Goal: Task Accomplishment & Management: Use online tool/utility

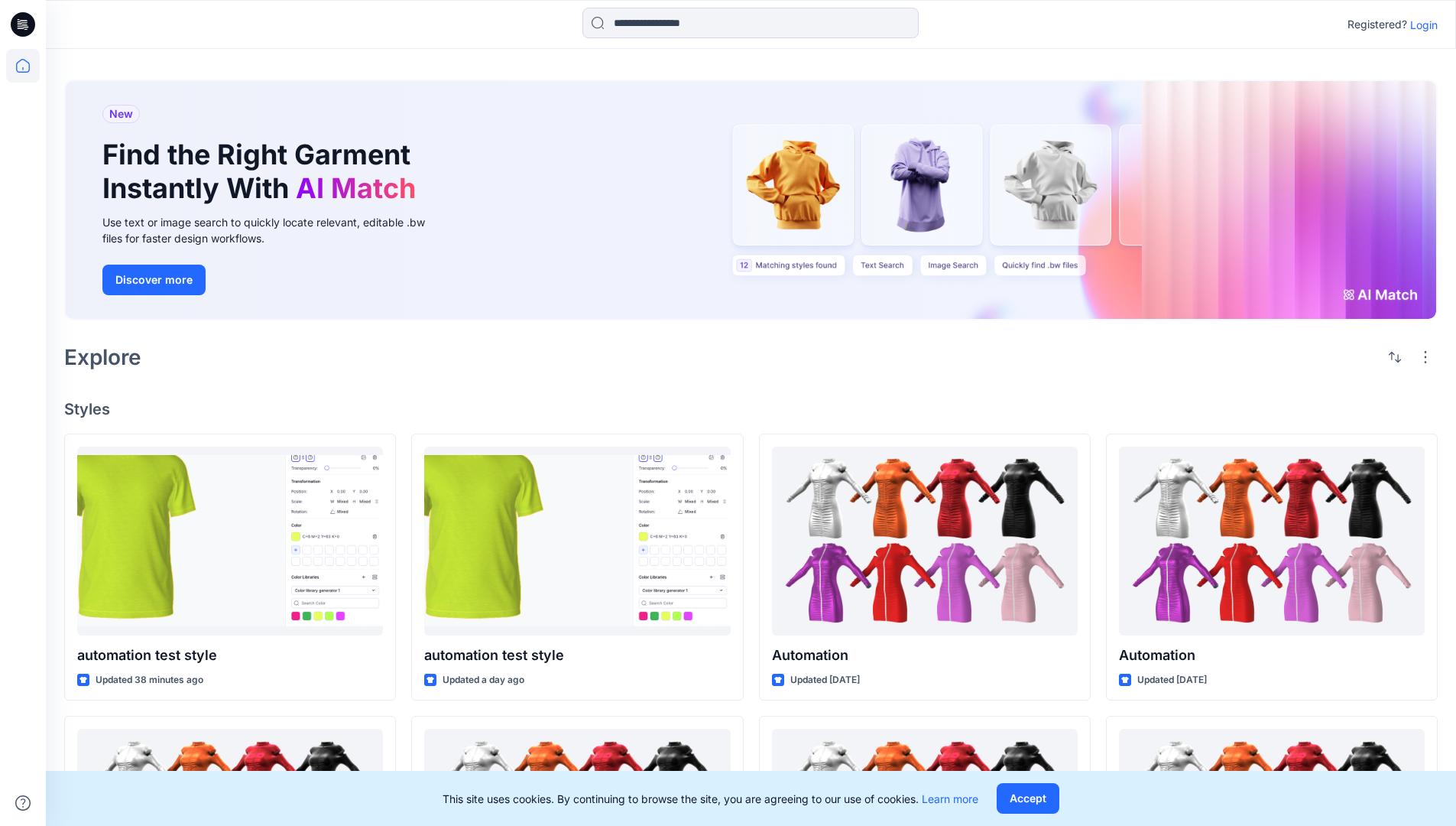
click at [1420, 25] on p "Login" at bounding box center [1424, 25] width 28 height 16
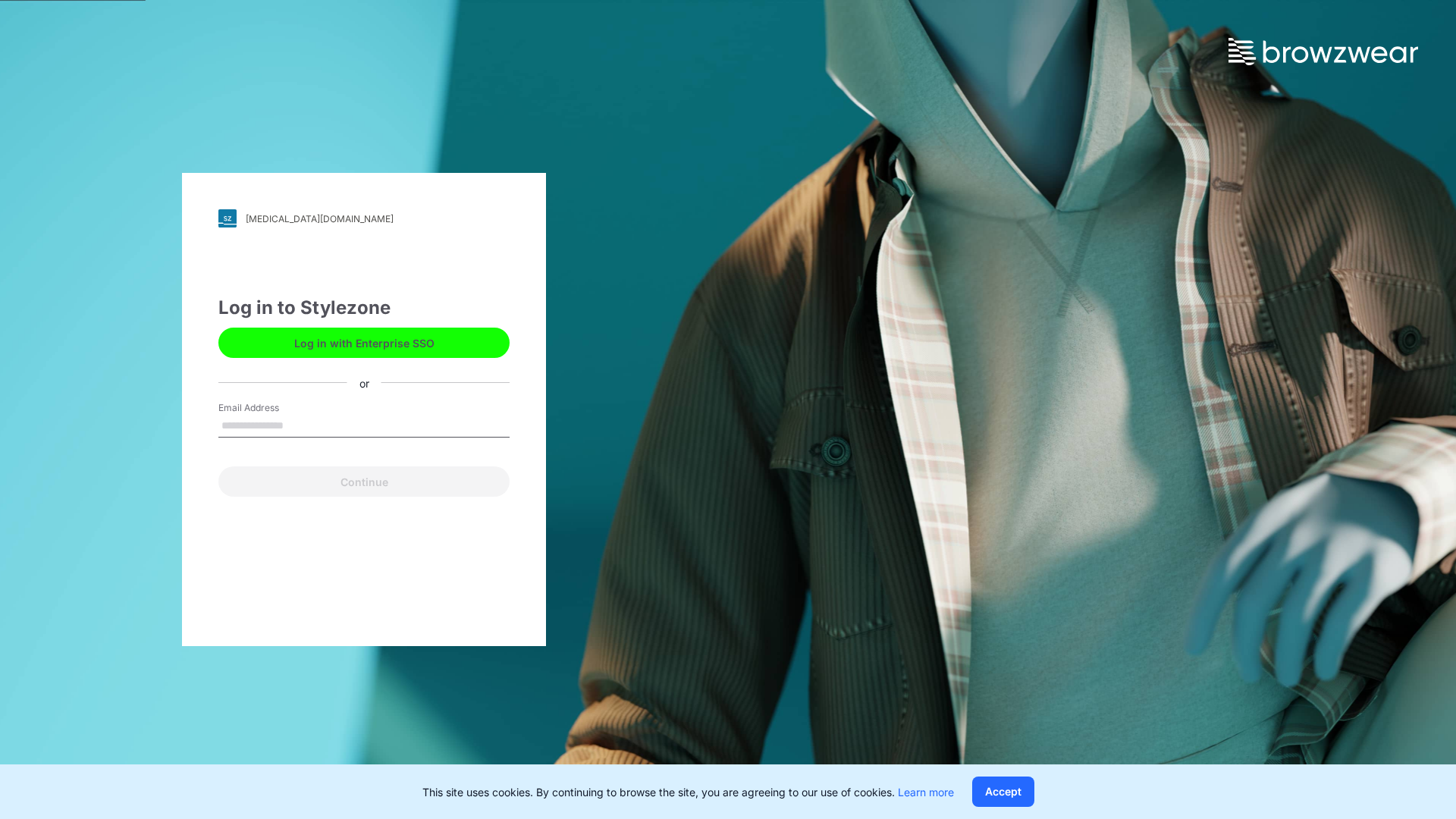
click at [300, 424] on input "Email Address" at bounding box center [364, 426] width 291 height 23
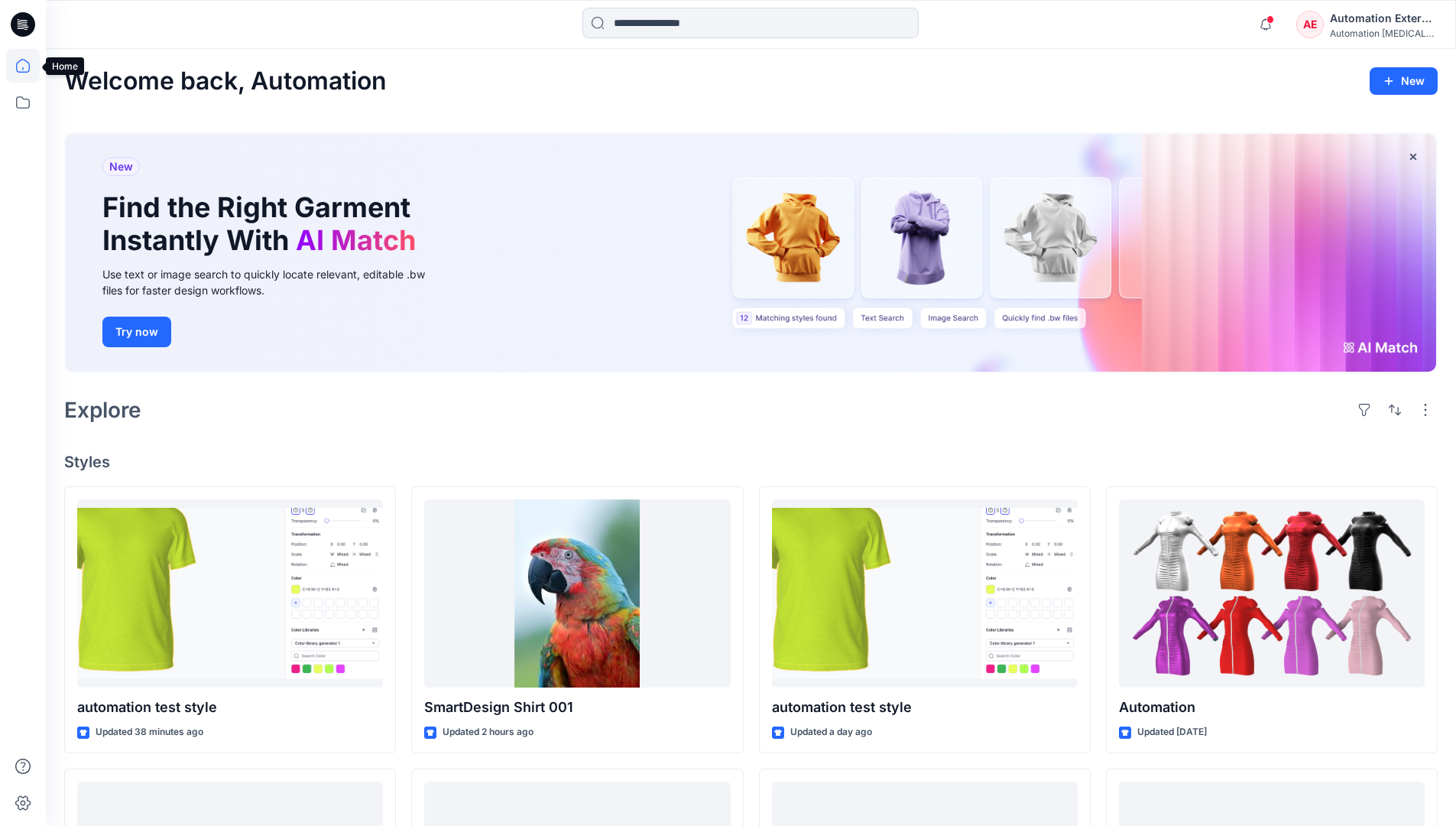
click at [29, 66] on icon at bounding box center [23, 66] width 14 height 14
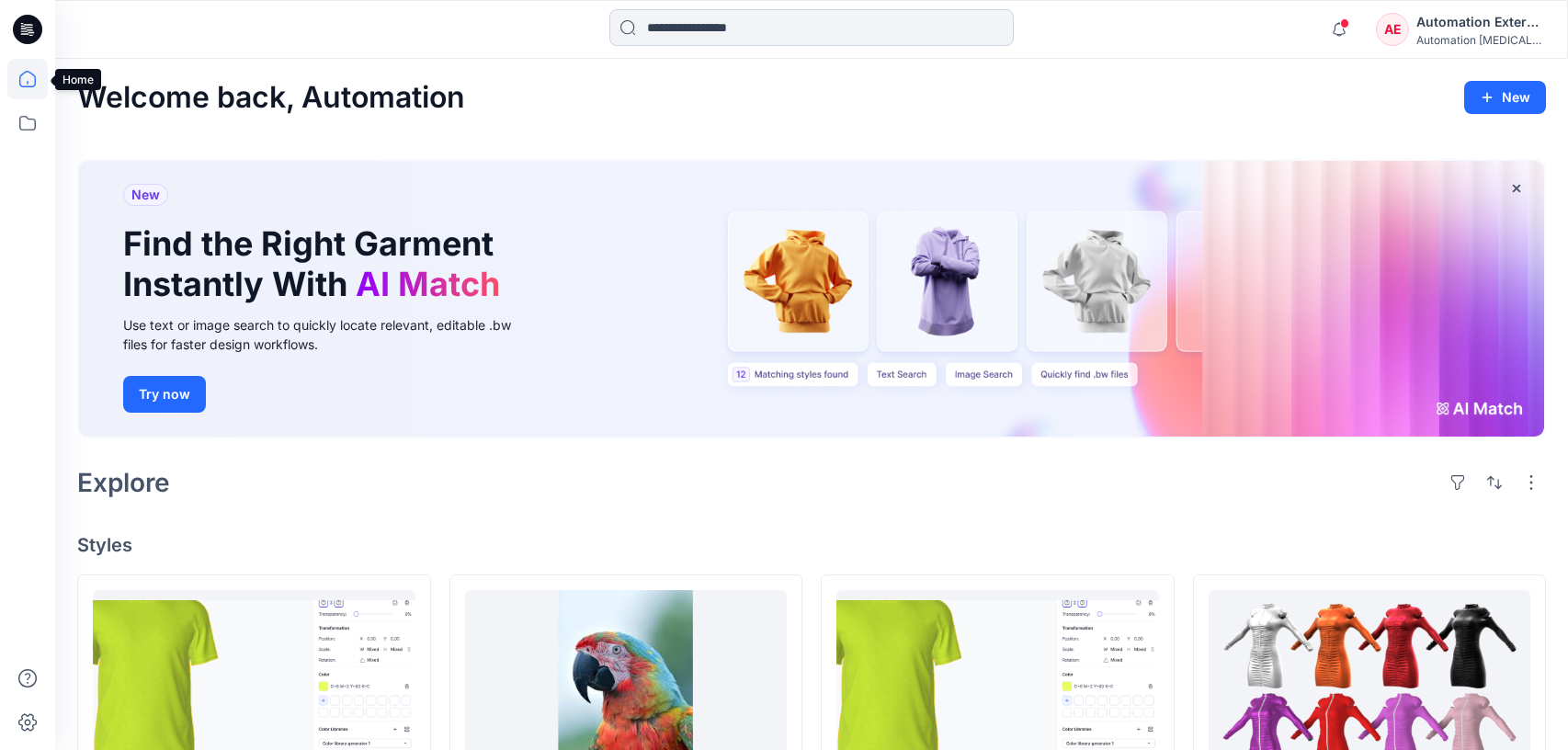
click at [716, 37] on input at bounding box center [811, 28] width 404 height 37
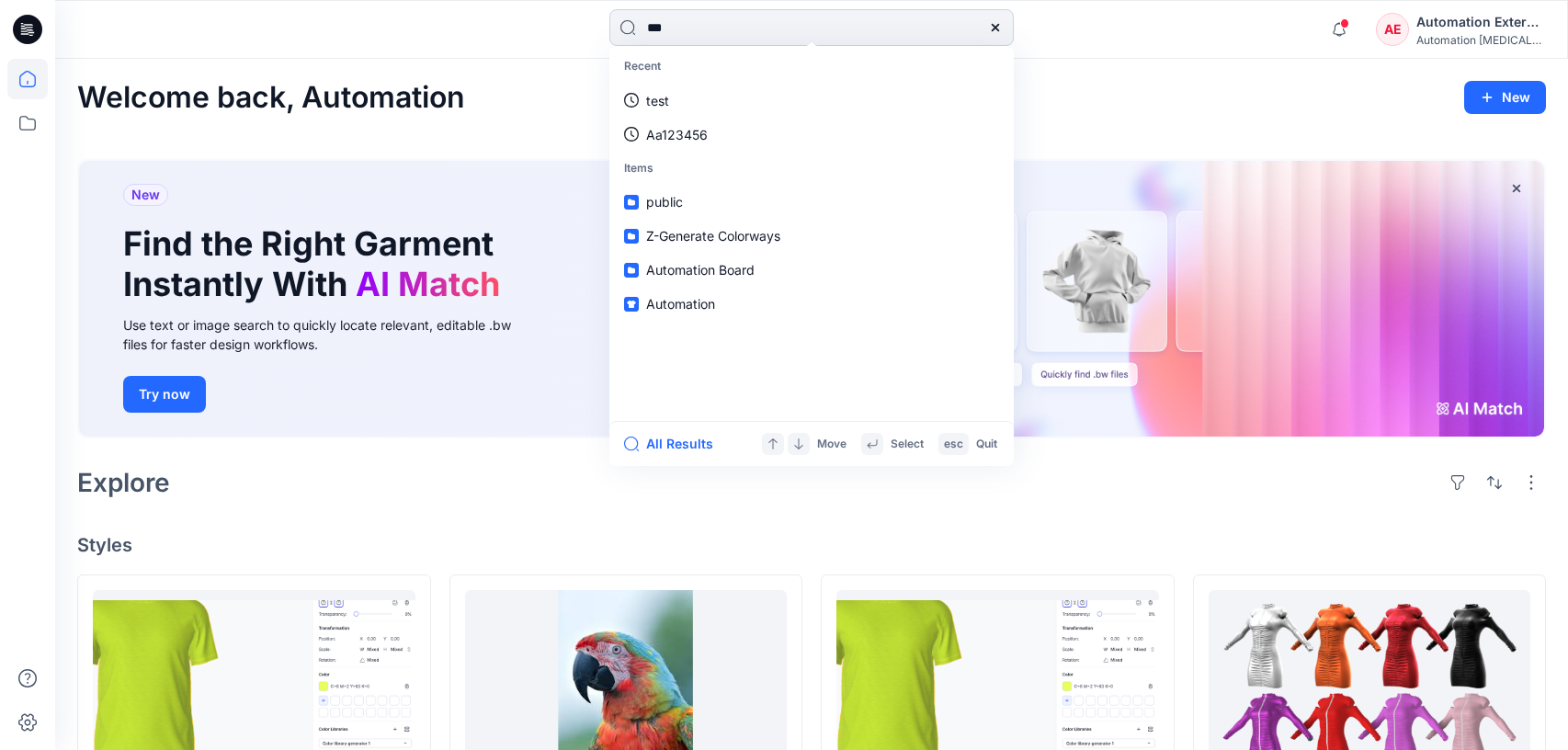
type input "****"
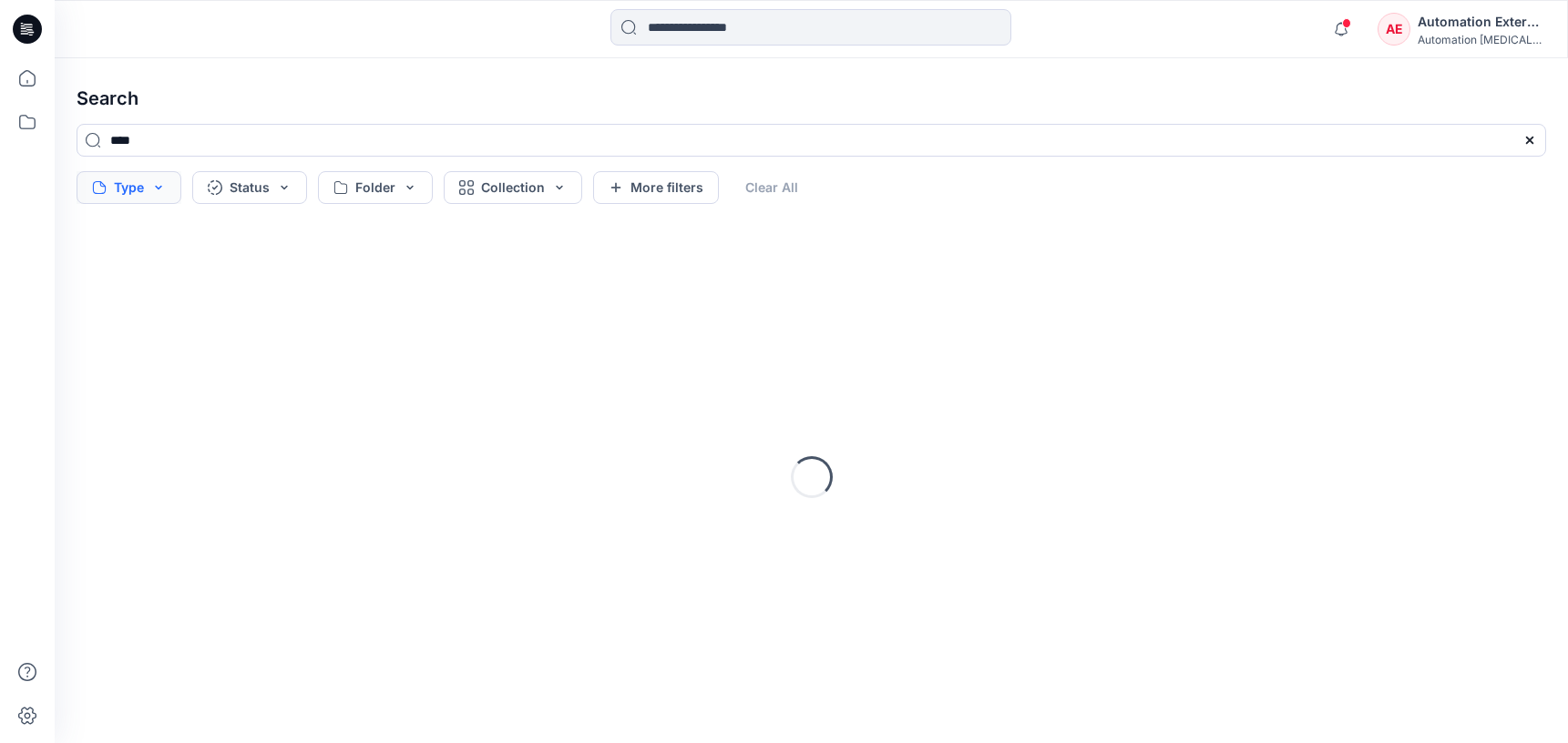
click at [137, 191] on button "Type" at bounding box center [129, 187] width 105 height 33
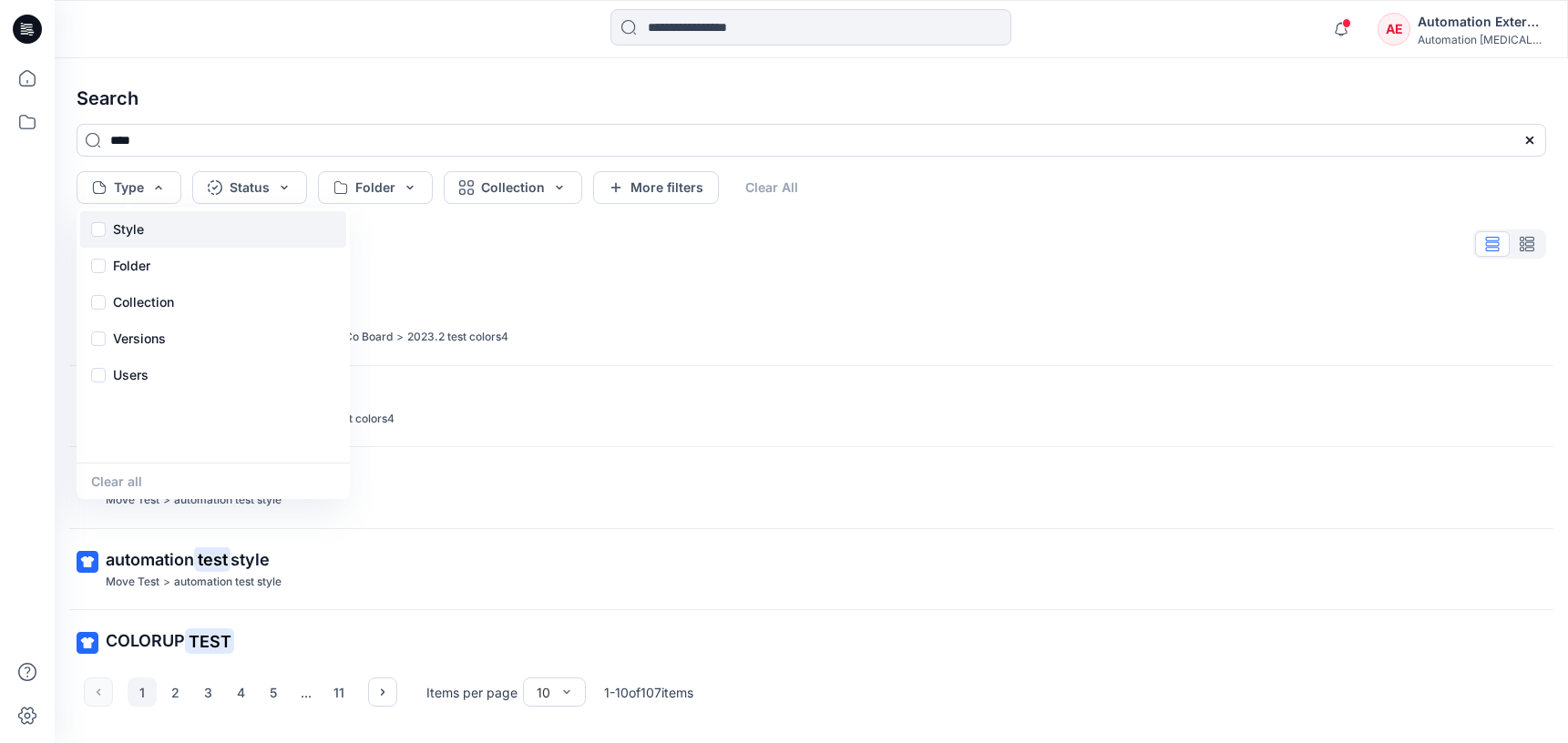
click at [134, 235] on p "Style" at bounding box center [129, 230] width 31 height 22
click at [156, 271] on div "Folder" at bounding box center [213, 266] width 266 height 37
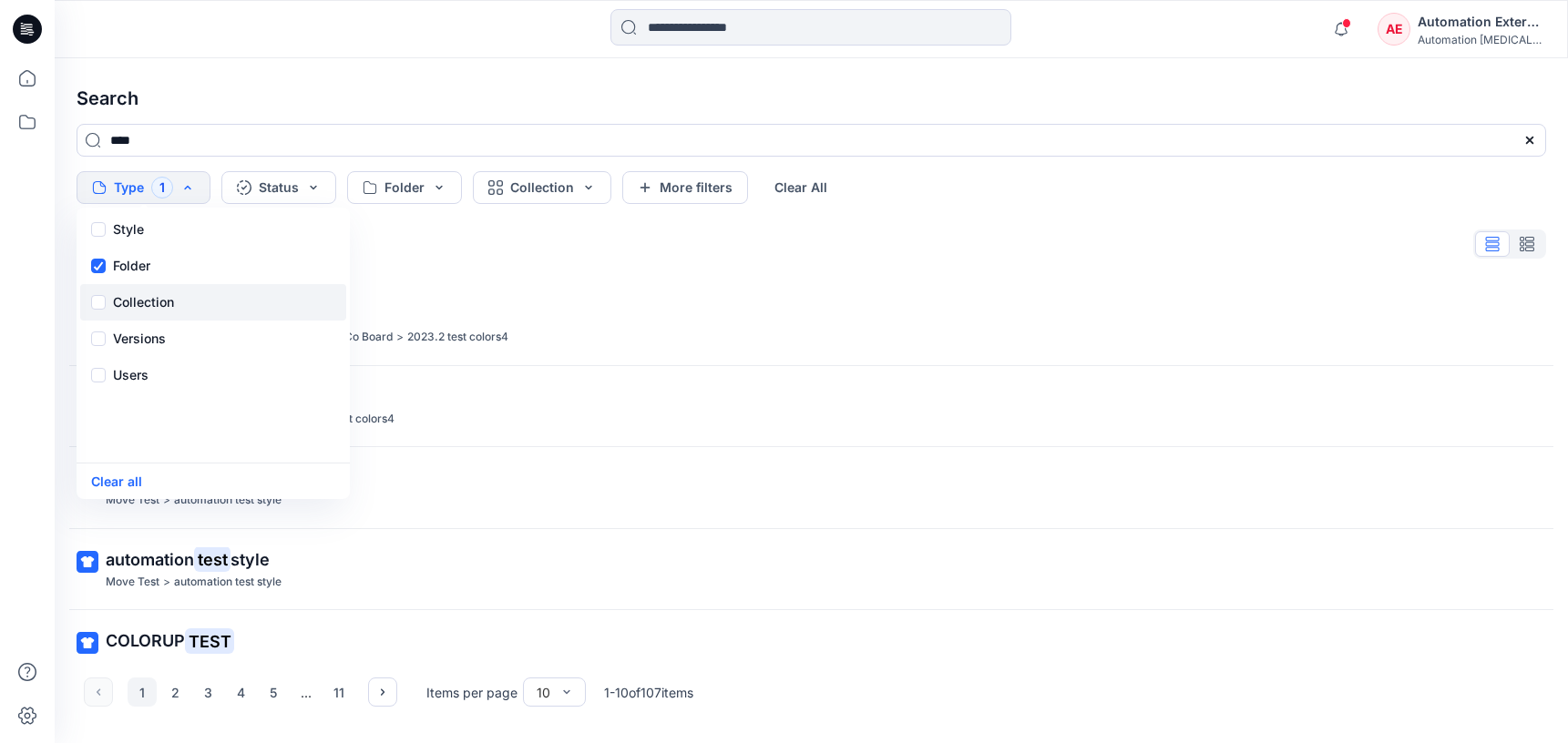
click at [158, 294] on p "Collection" at bounding box center [143, 302] width 61 height 22
click at [163, 333] on p "Versions" at bounding box center [140, 339] width 53 height 22
click at [150, 383] on div "Users" at bounding box center [213, 376] width 266 height 37
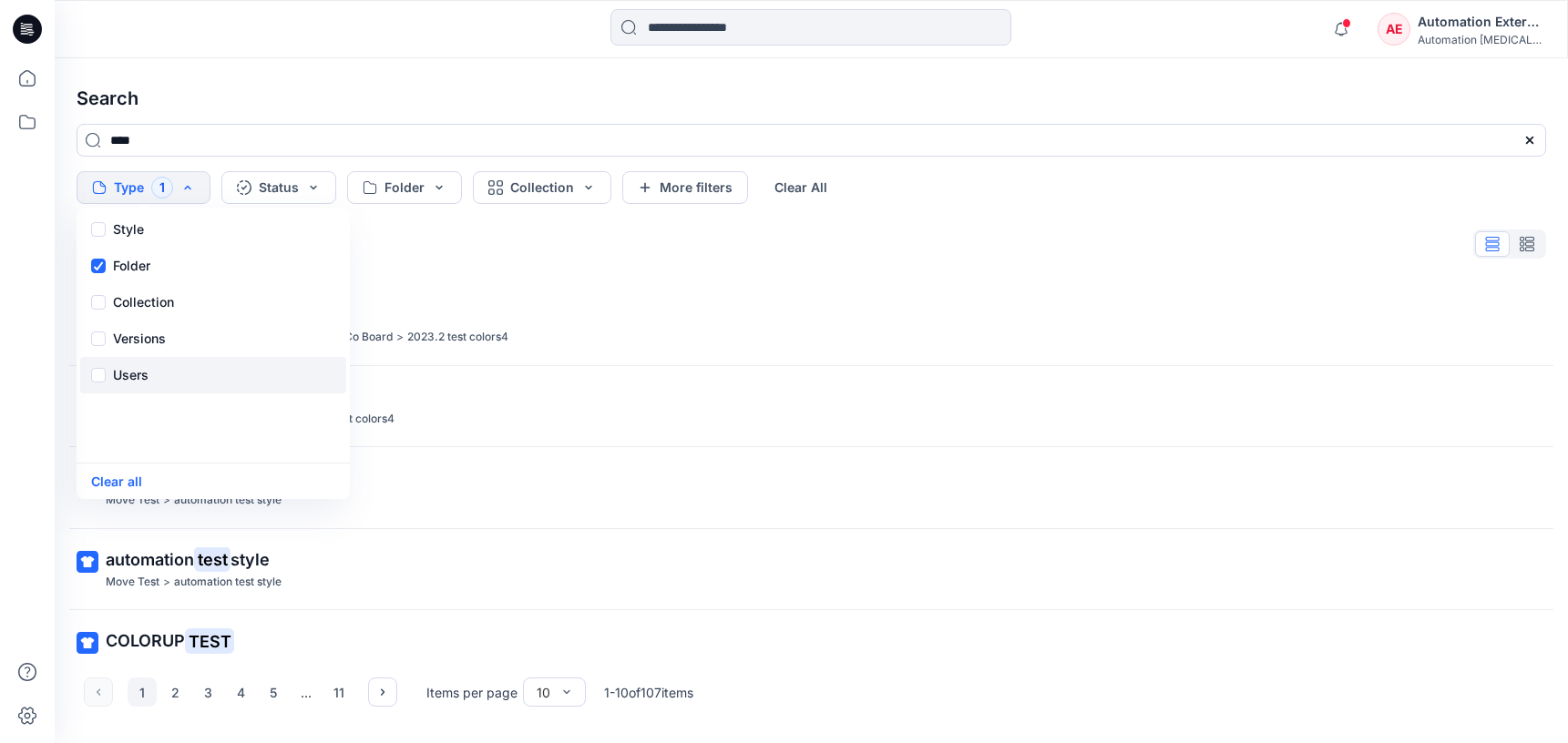
click at [150, 383] on div "Users" at bounding box center [213, 376] width 266 height 37
click at [292, 196] on button "Status" at bounding box center [278, 187] width 115 height 33
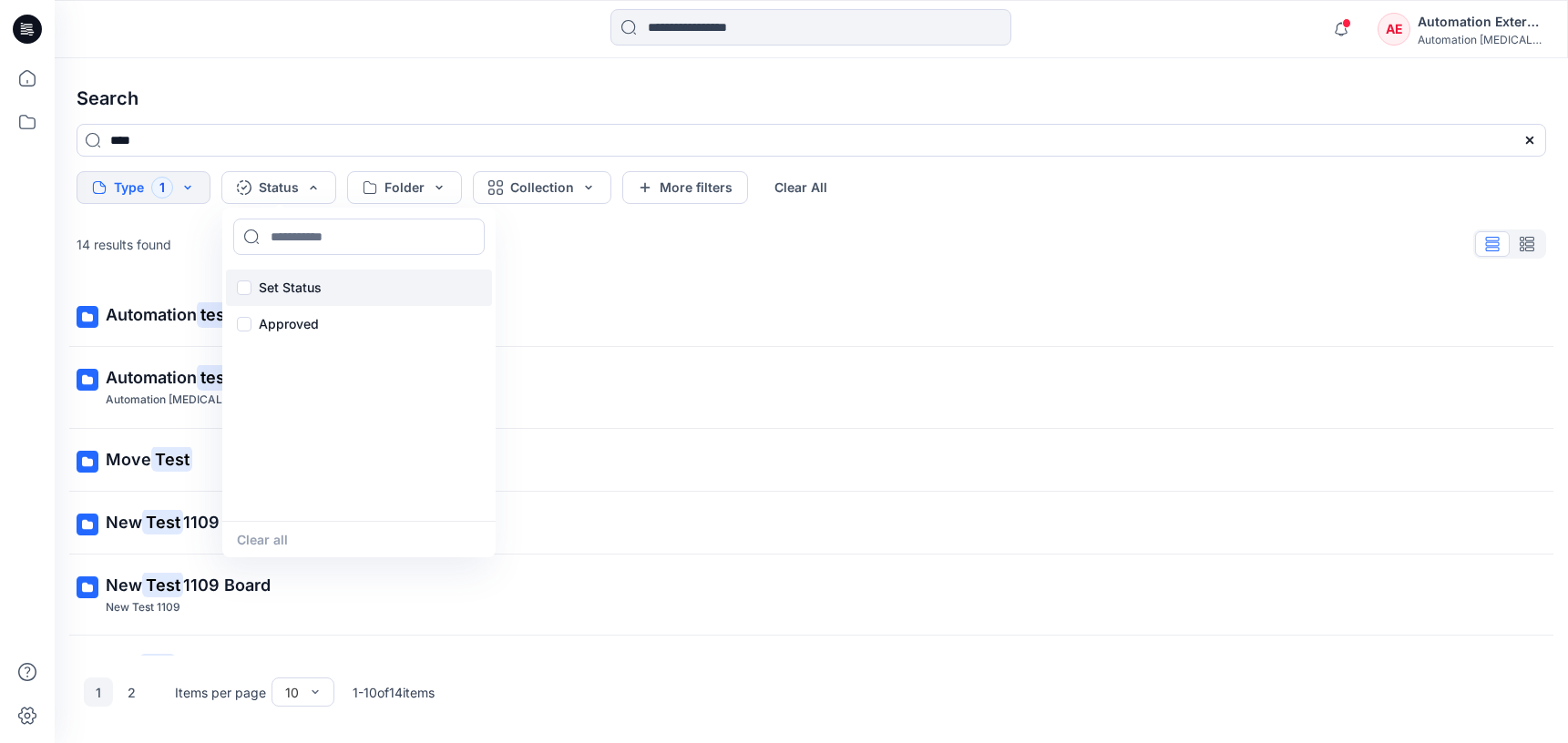
click at [293, 282] on p "Set Status" at bounding box center [290, 287] width 62 height 22
click at [307, 238] on input at bounding box center [359, 237] width 252 height 37
type input "**********"
click at [289, 285] on p "Set Status" at bounding box center [290, 287] width 62 height 22
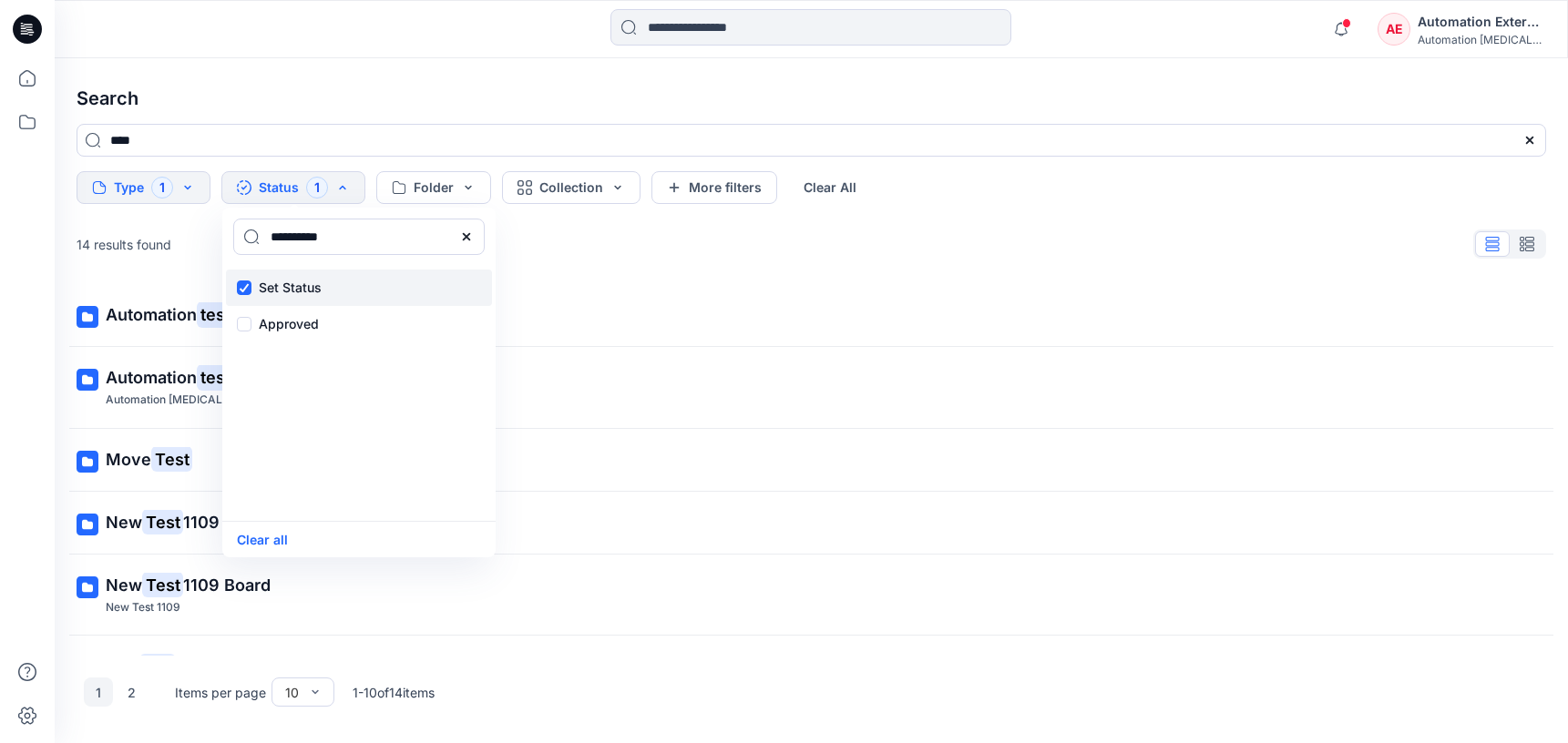
click at [289, 285] on p "Set Status" at bounding box center [290, 287] width 62 height 22
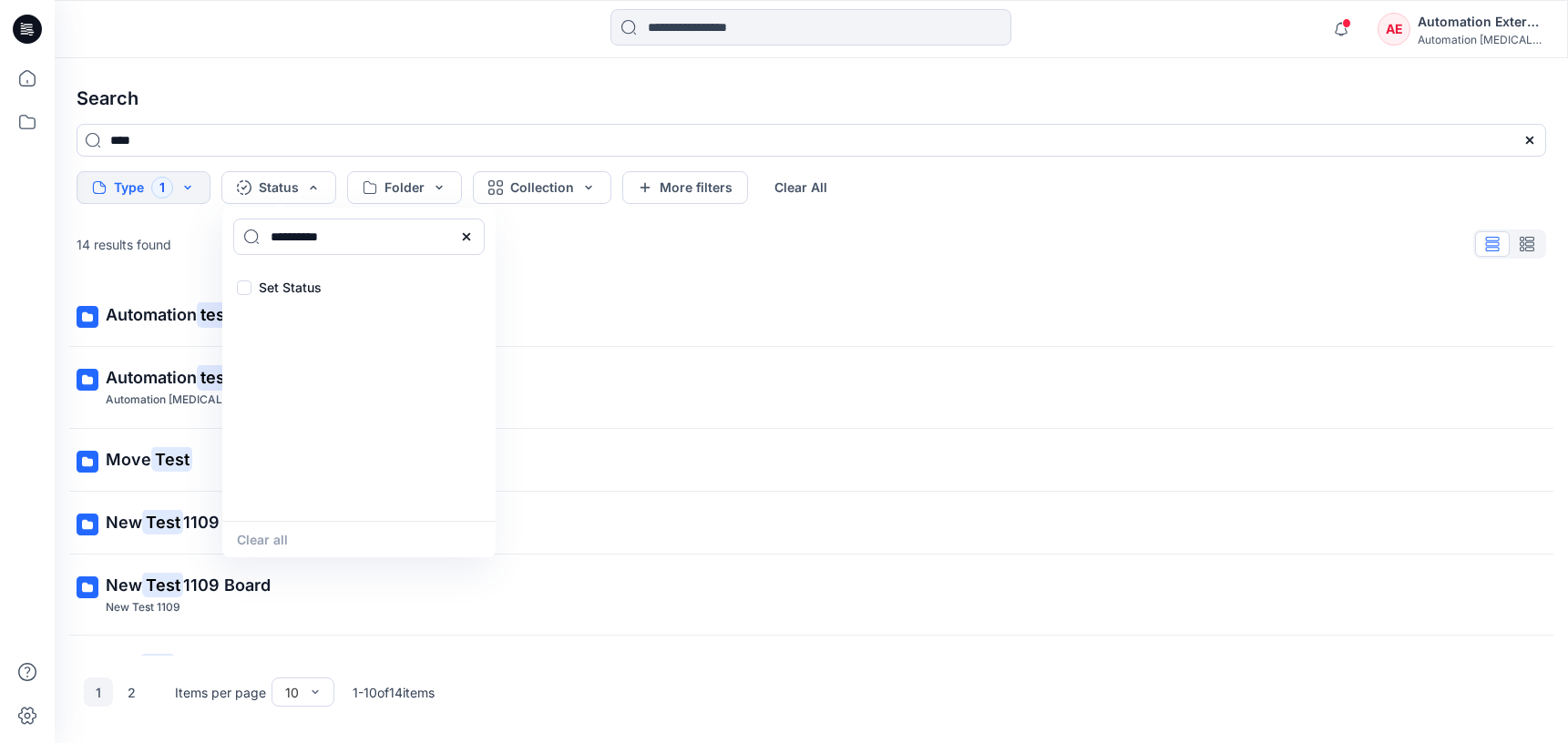
click at [471, 241] on icon at bounding box center [467, 237] width 15 height 15
click at [395, 242] on input at bounding box center [359, 237] width 252 height 37
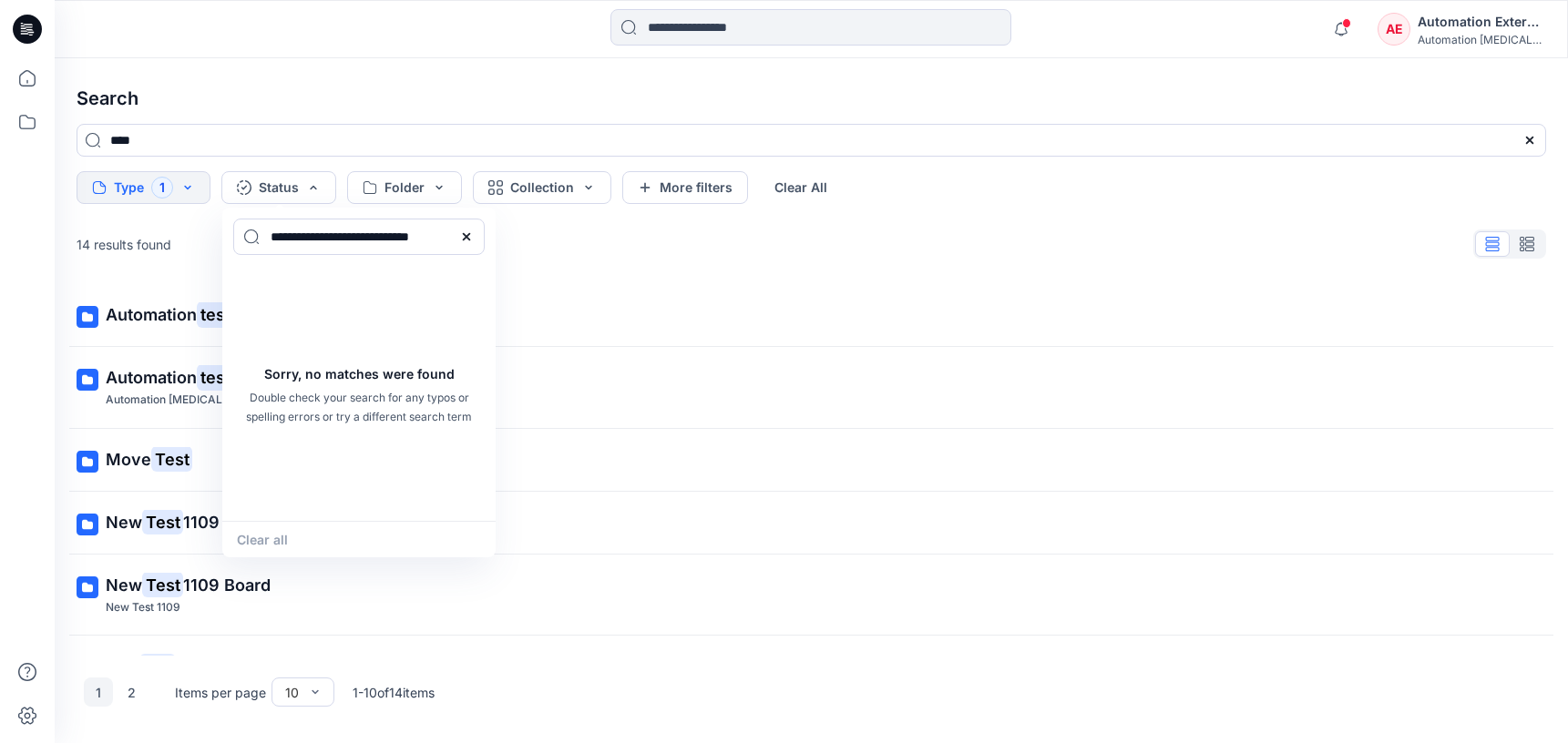
type input "**********"
click at [281, 534] on div "Clear all" at bounding box center [358, 539] width 273 height 37
click at [472, 237] on icon at bounding box center [467, 237] width 15 height 15
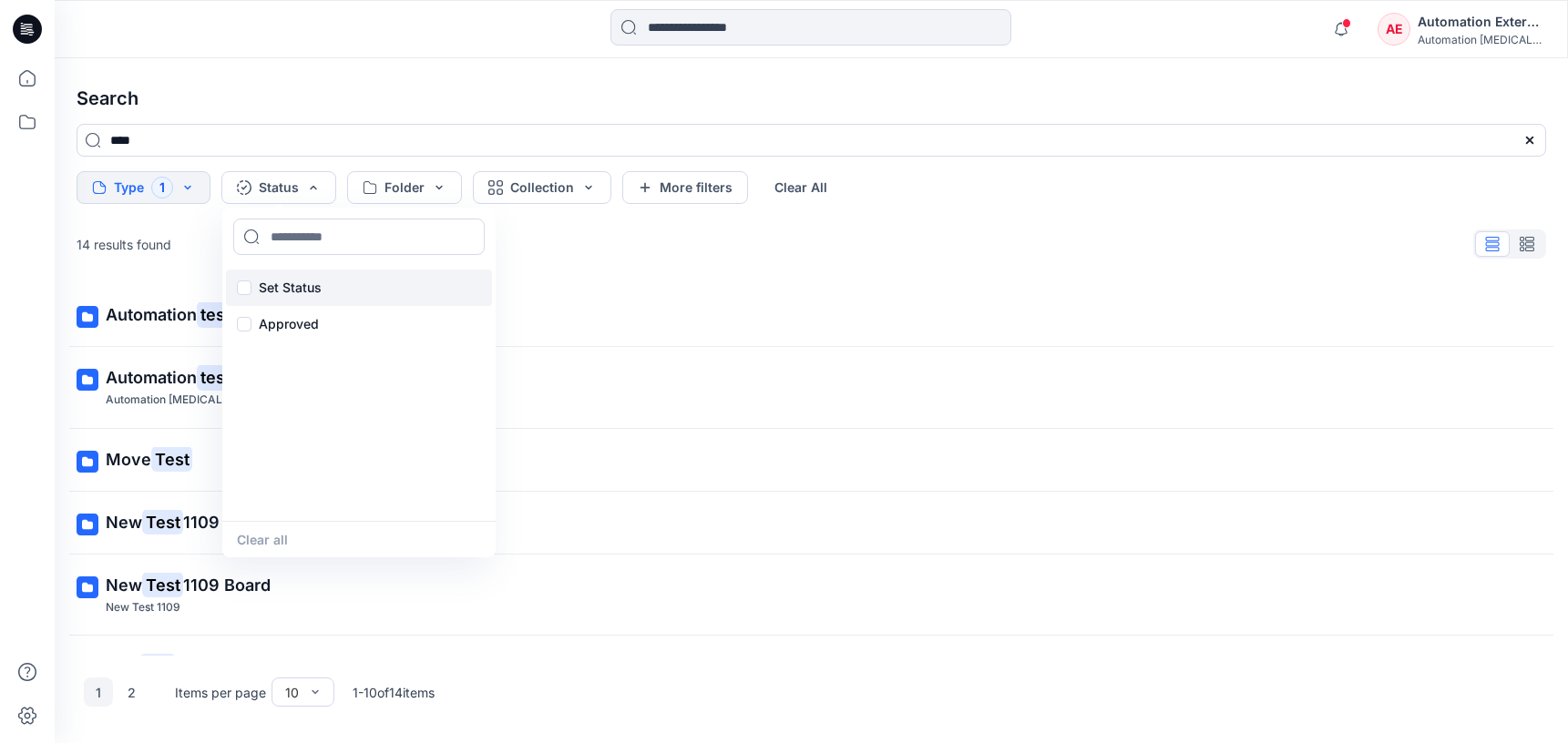
click at [296, 284] on p "Set Status" at bounding box center [290, 287] width 62 height 22
click at [280, 541] on button "Clear all" at bounding box center [263, 539] width 51 height 21
click at [418, 187] on button "Folder" at bounding box center [404, 187] width 115 height 33
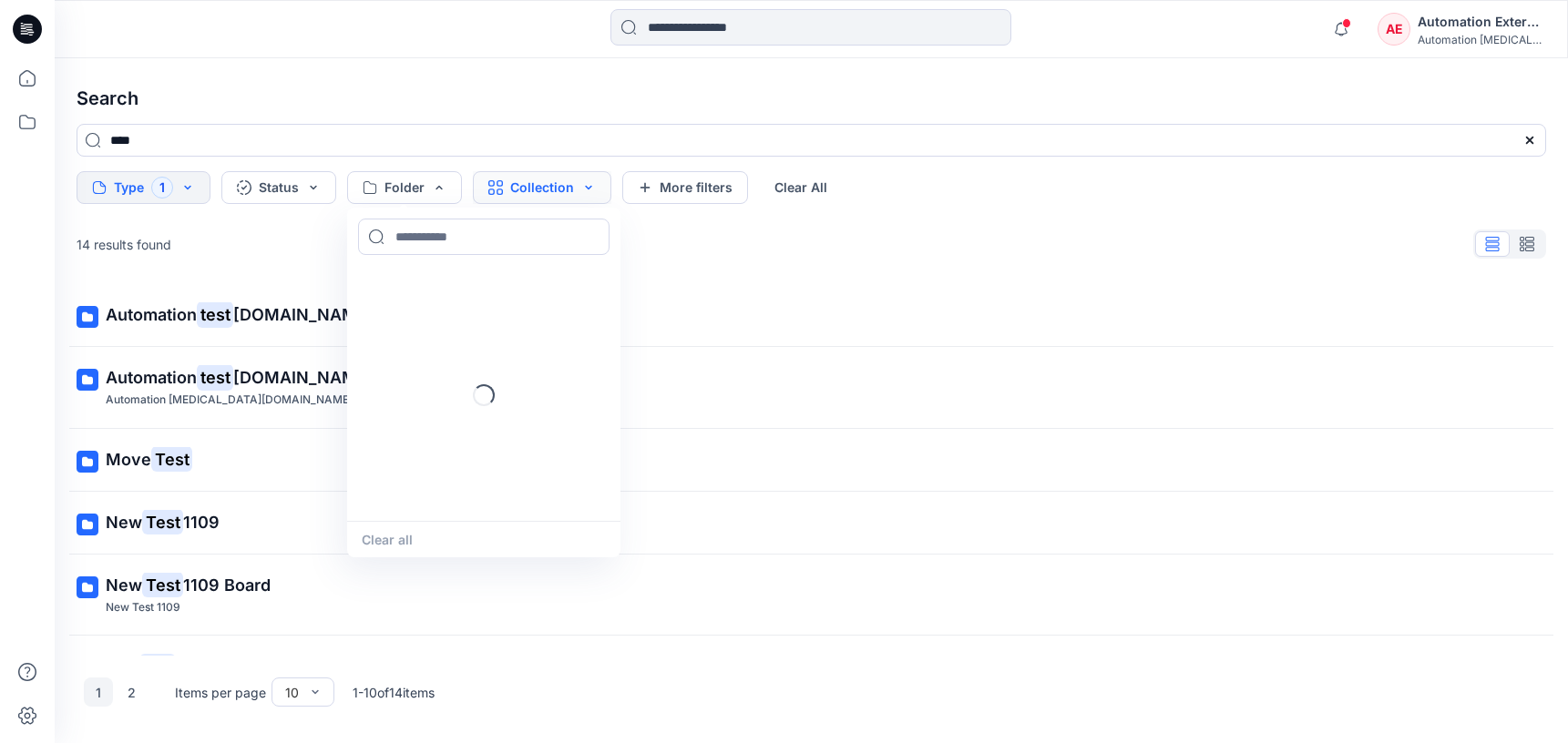
click at [521, 193] on button "Collection" at bounding box center [542, 187] width 139 height 33
click at [724, 183] on button "More filters" at bounding box center [684, 187] width 126 height 33
click at [796, 183] on button "Metadata" at bounding box center [842, 187] width 133 height 33
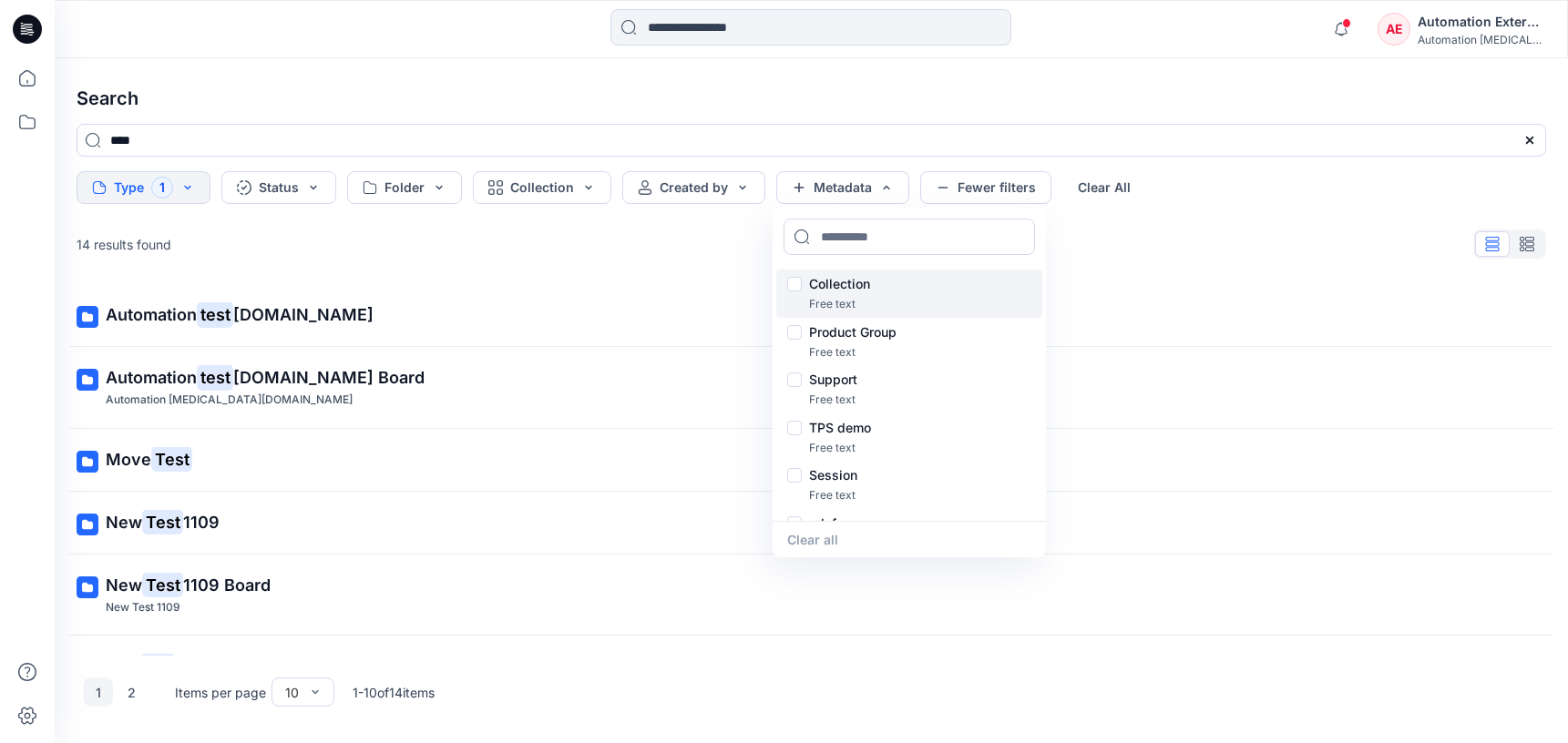
click at [846, 286] on p "Collection" at bounding box center [840, 284] width 61 height 22
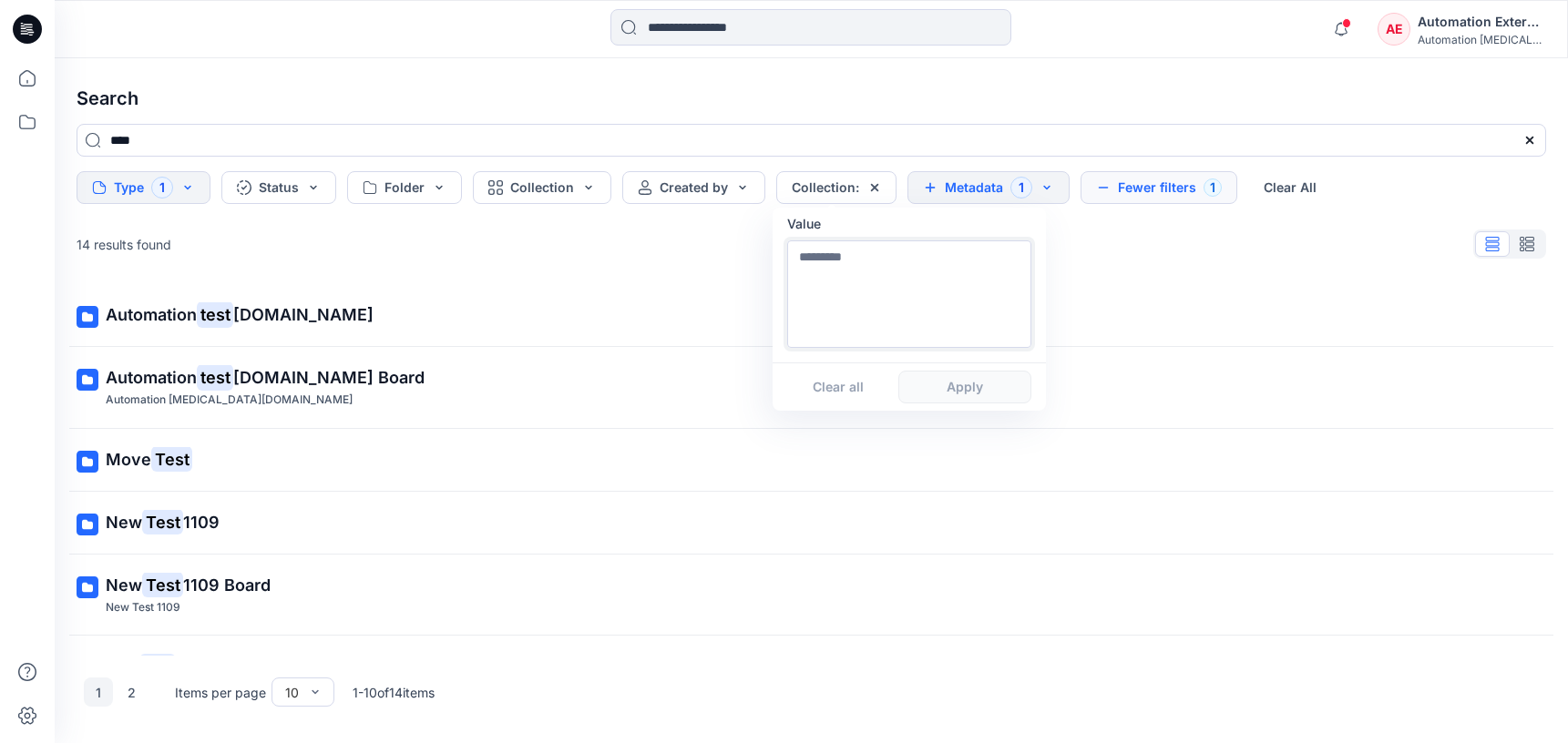
click at [846, 316] on textarea at bounding box center [909, 294] width 244 height 107
type textarea "**********"
click at [963, 397] on button "Apply" at bounding box center [964, 388] width 133 height 33
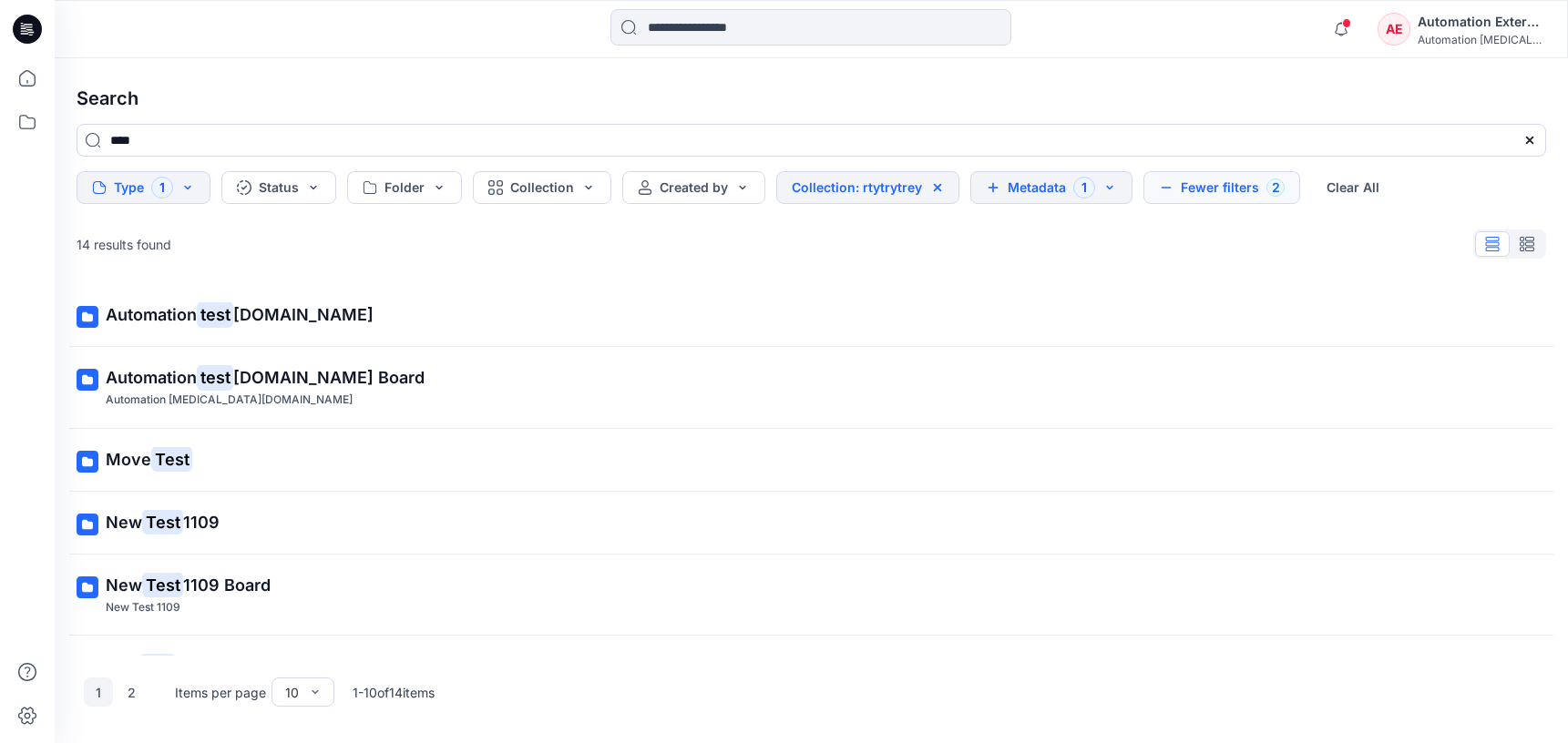
click at [1045, 191] on button "Metadata 1" at bounding box center [1051, 187] width 163 height 33
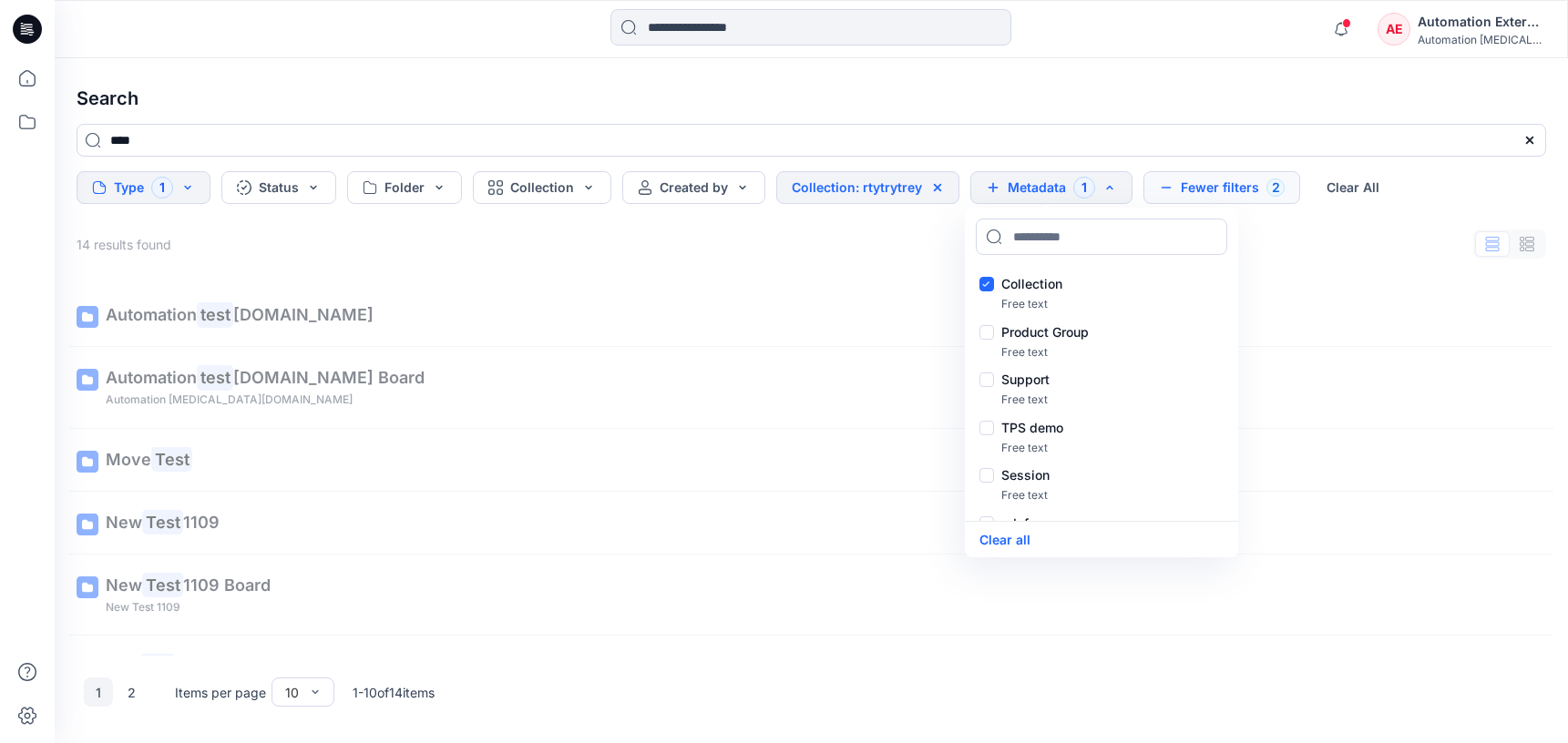
click at [1215, 182] on button "Fewer filters 2" at bounding box center [1221, 187] width 157 height 33
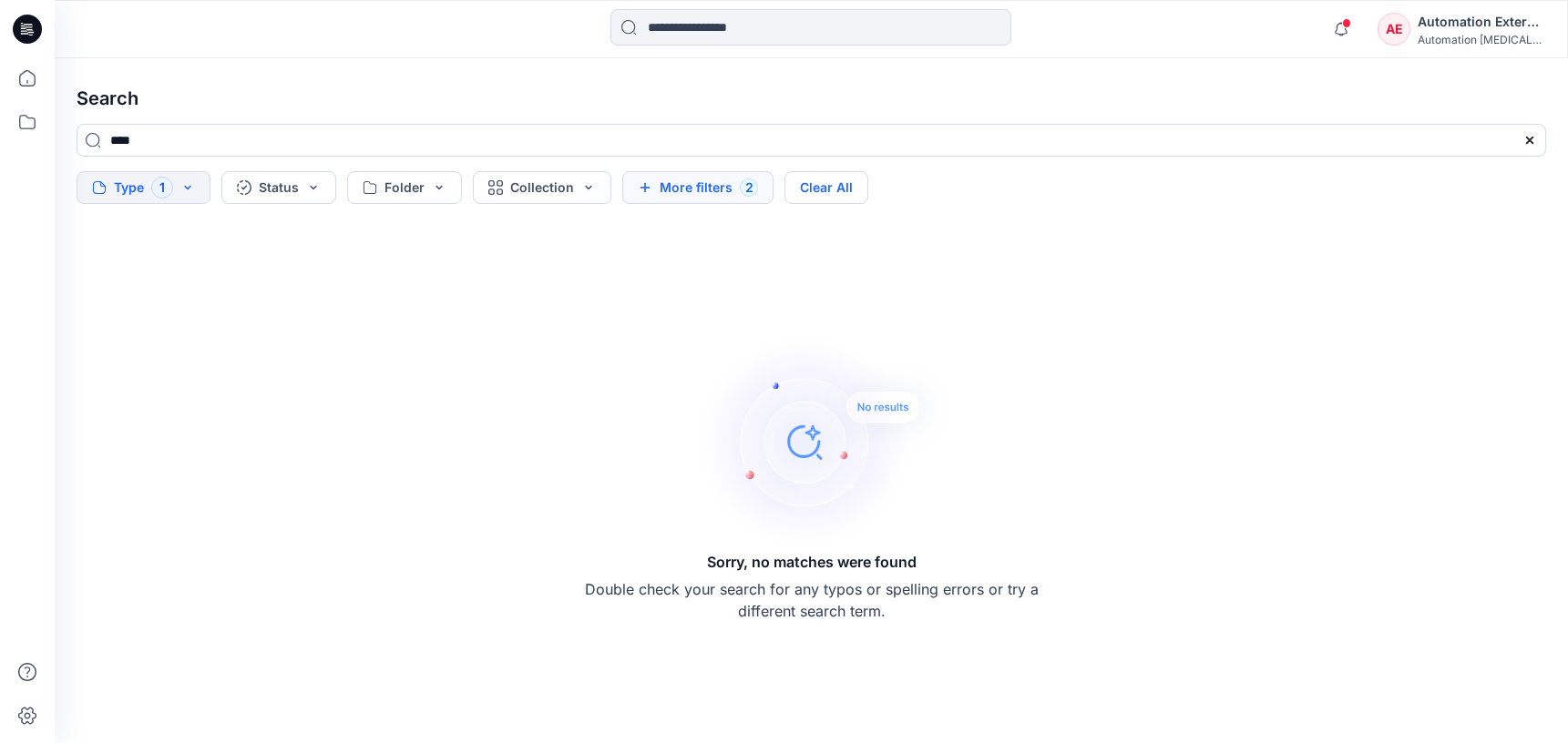
click at [853, 191] on button "Clear All" at bounding box center [826, 187] width 84 height 33
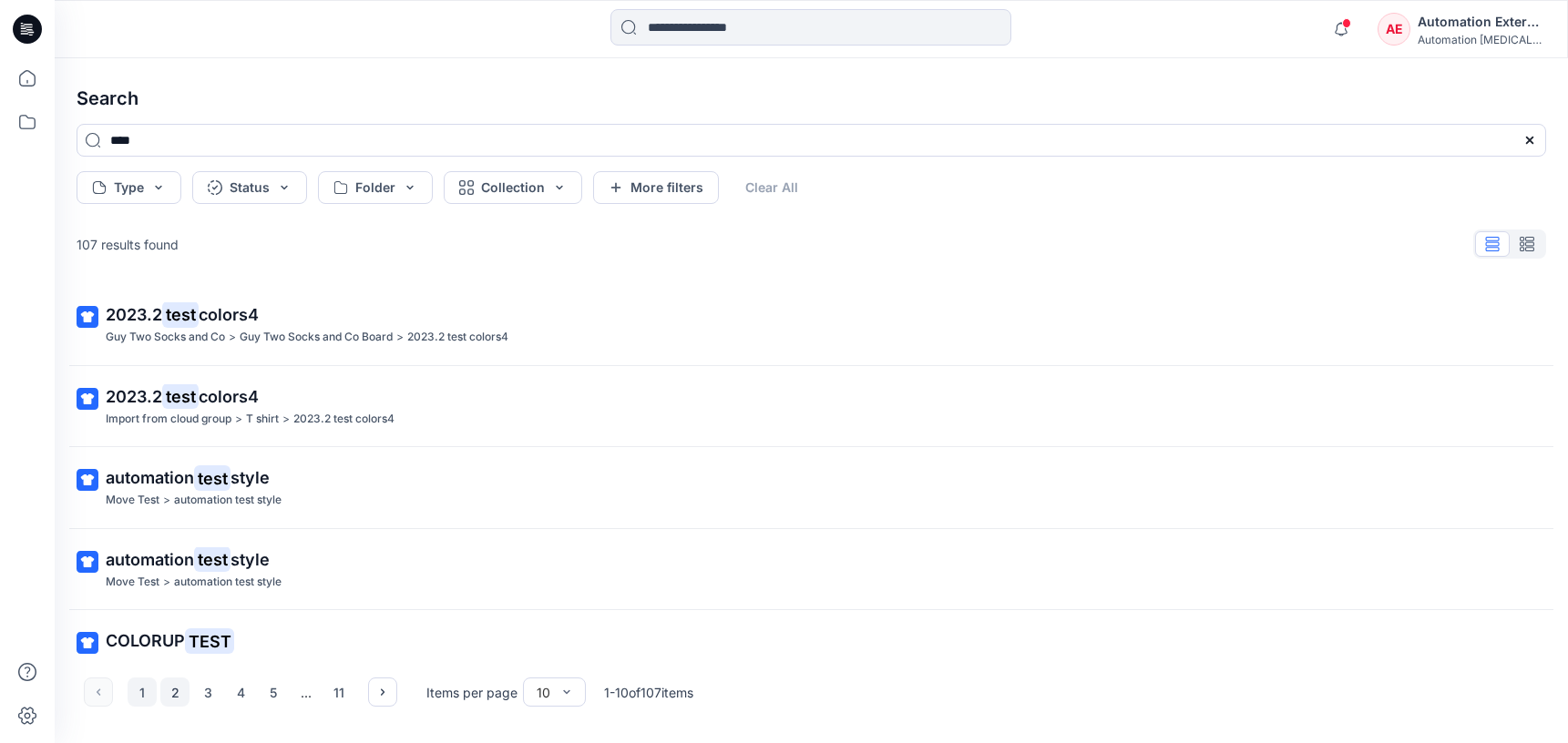
click at [169, 694] on button "2" at bounding box center [175, 692] width 29 height 29
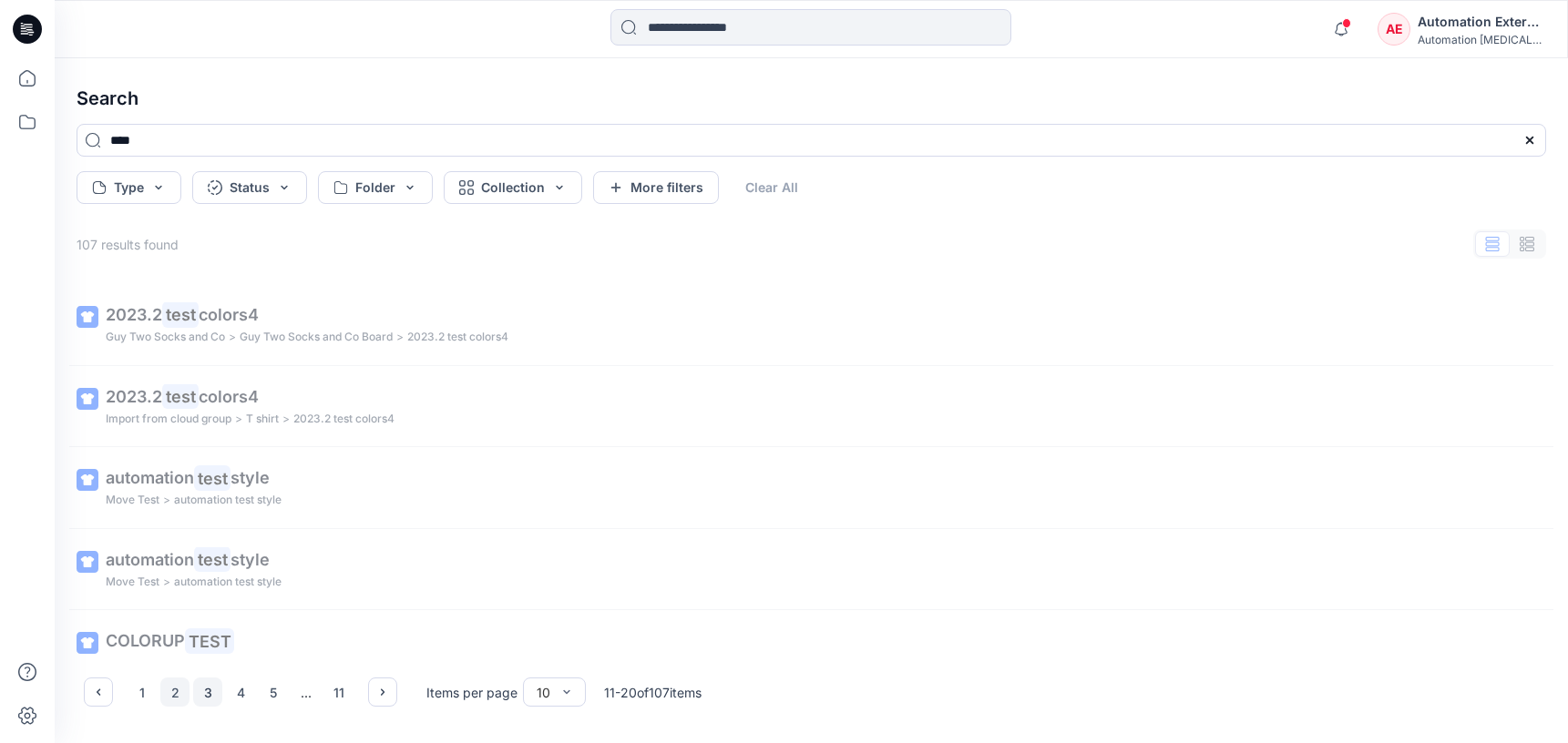
click at [211, 694] on button "3" at bounding box center [208, 692] width 29 height 29
click at [380, 692] on icon "button" at bounding box center [383, 692] width 15 height 15
click at [110, 692] on button "button" at bounding box center [98, 692] width 29 height 29
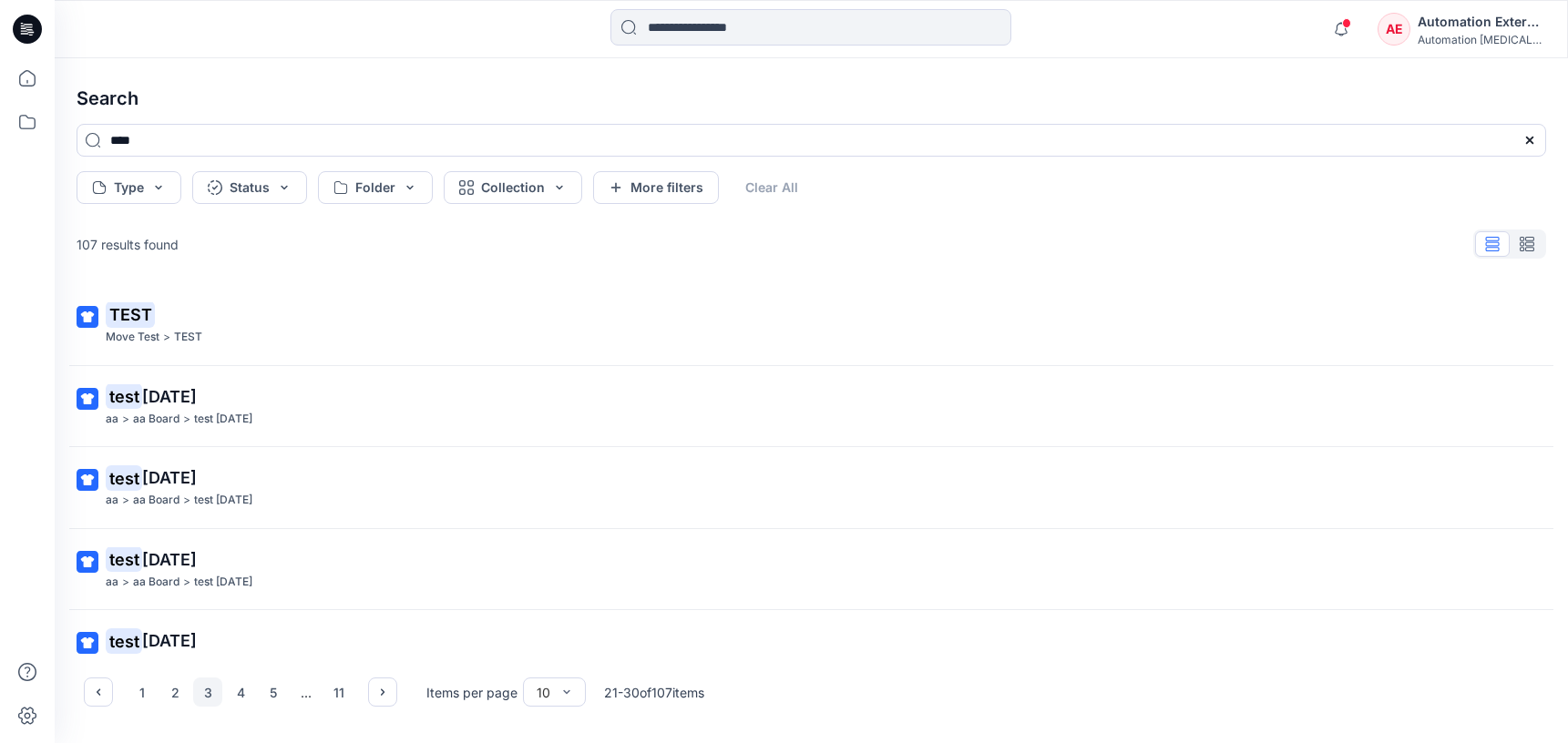
click at [1482, 28] on div "Automation External" at bounding box center [1481, 22] width 128 height 22
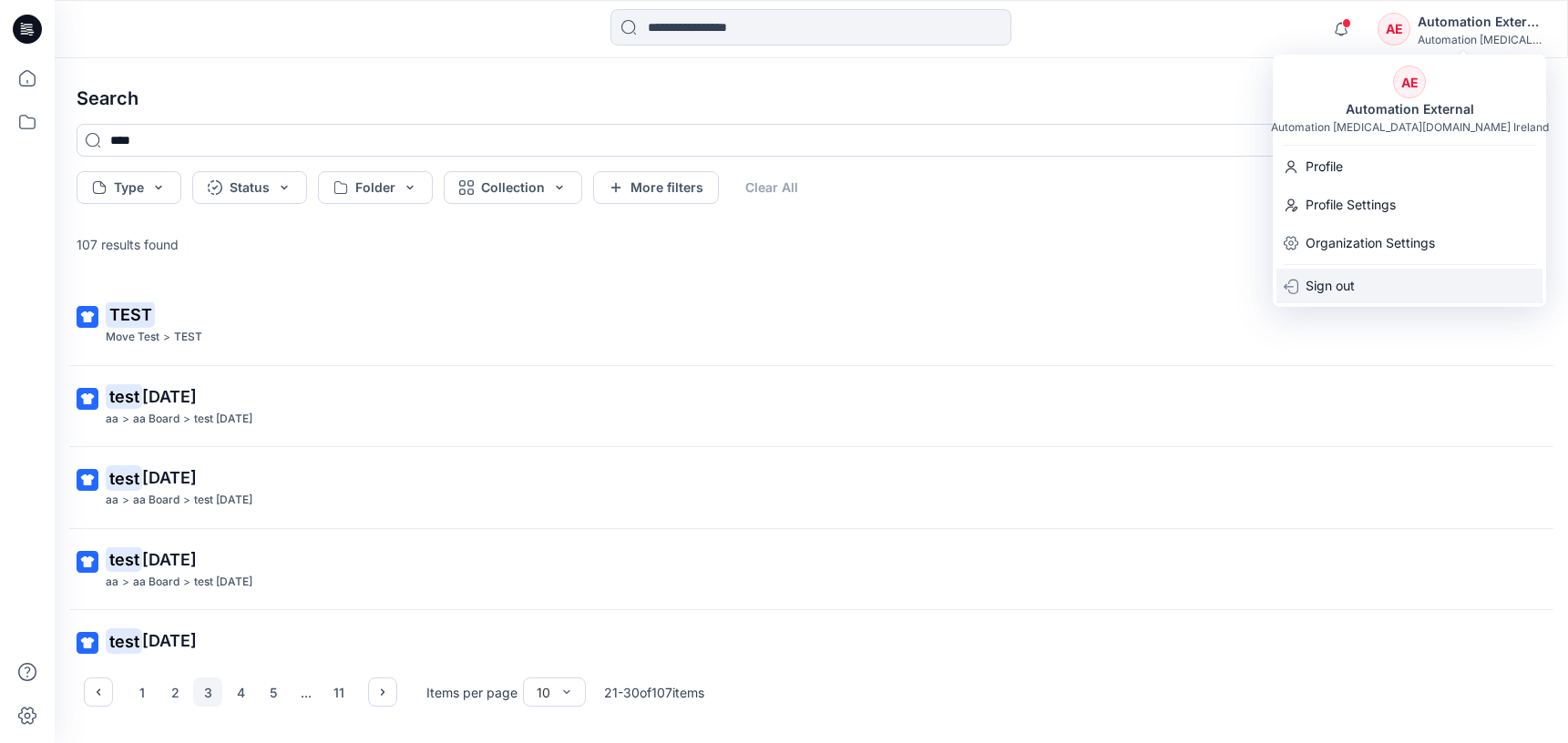
click at [1364, 283] on div "Sign out" at bounding box center [1409, 287] width 266 height 35
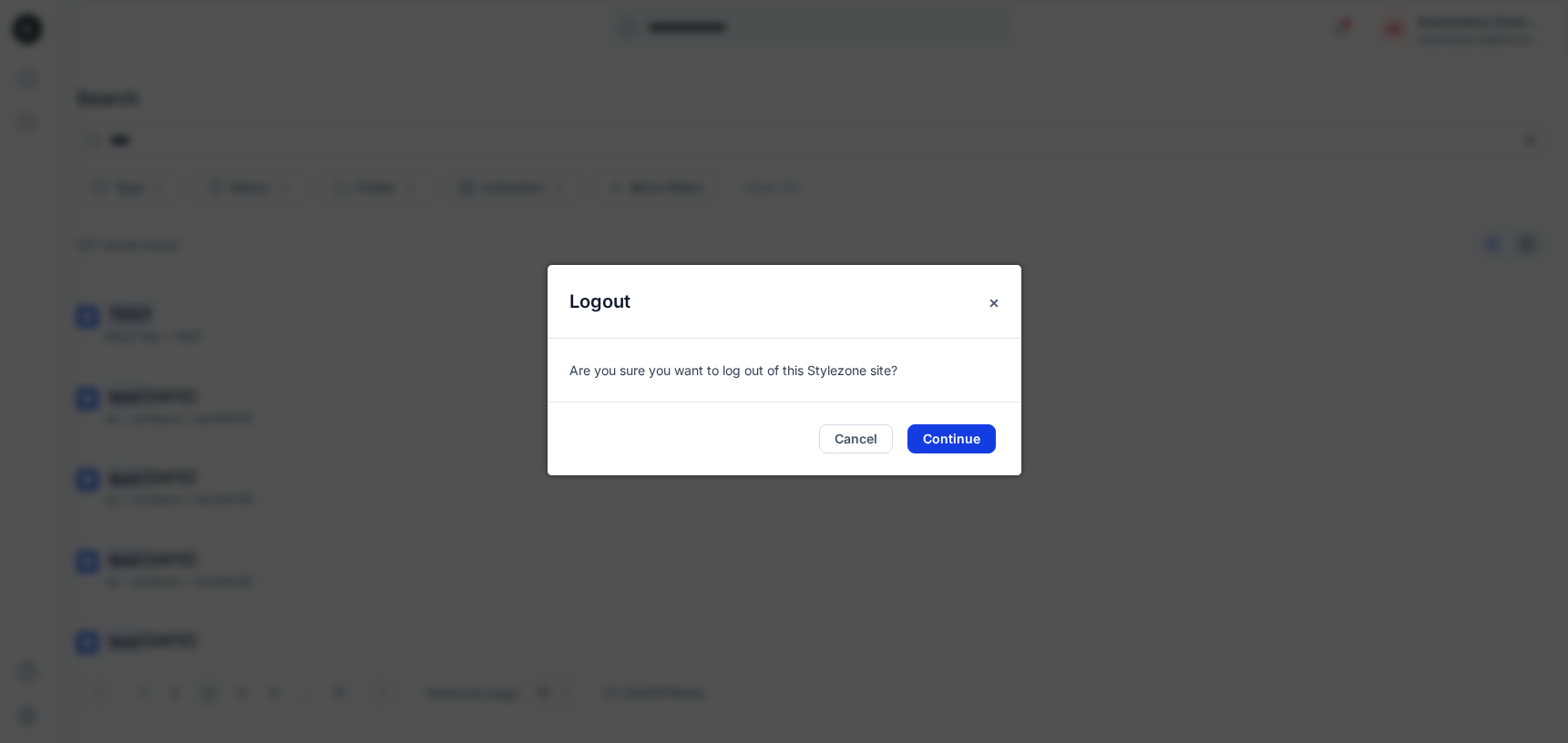
click at [962, 432] on button "Continue" at bounding box center [952, 439] width 88 height 29
